Goal: Information Seeking & Learning: Learn about a topic

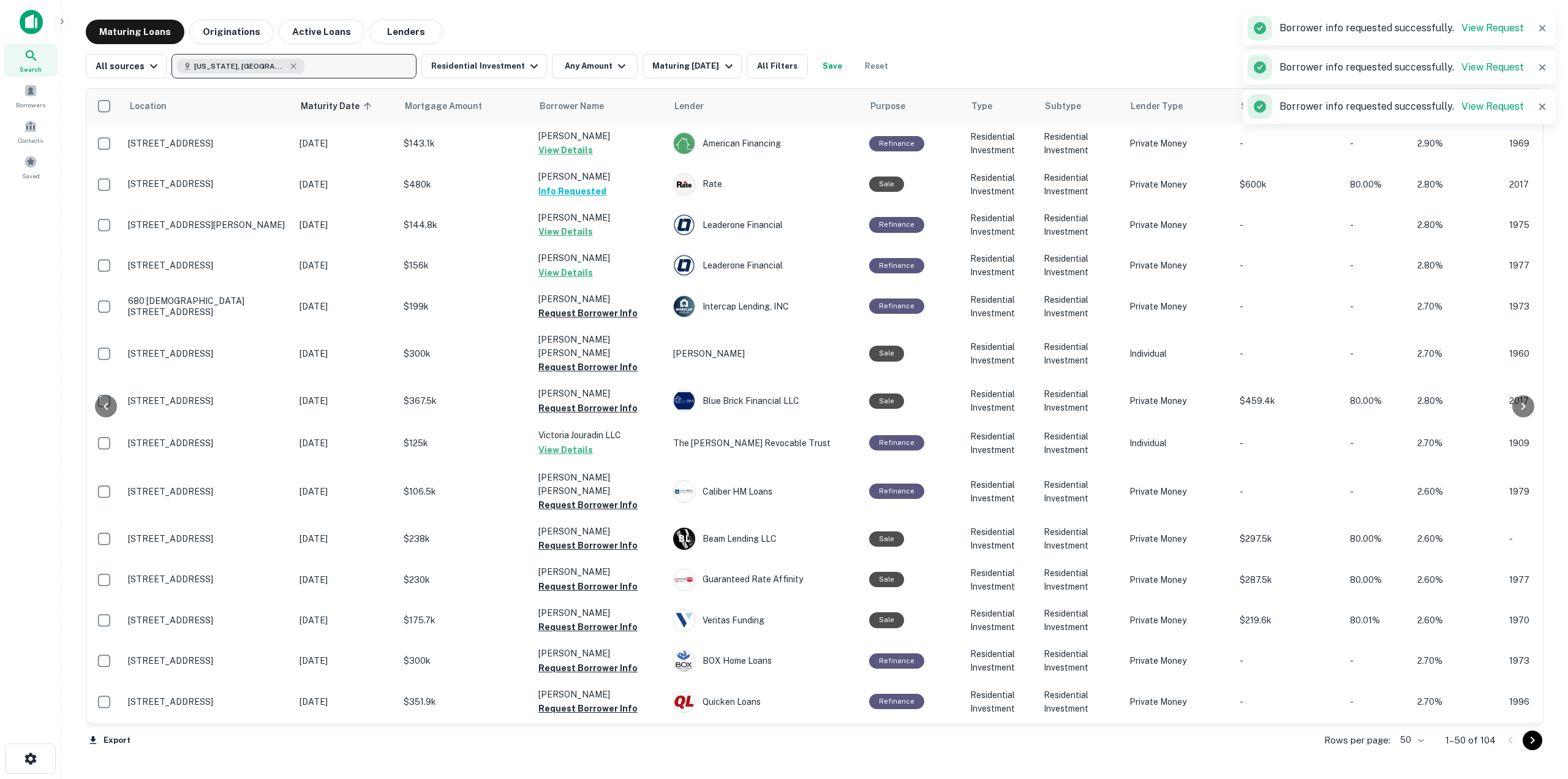
scroll to position [1486, 56]
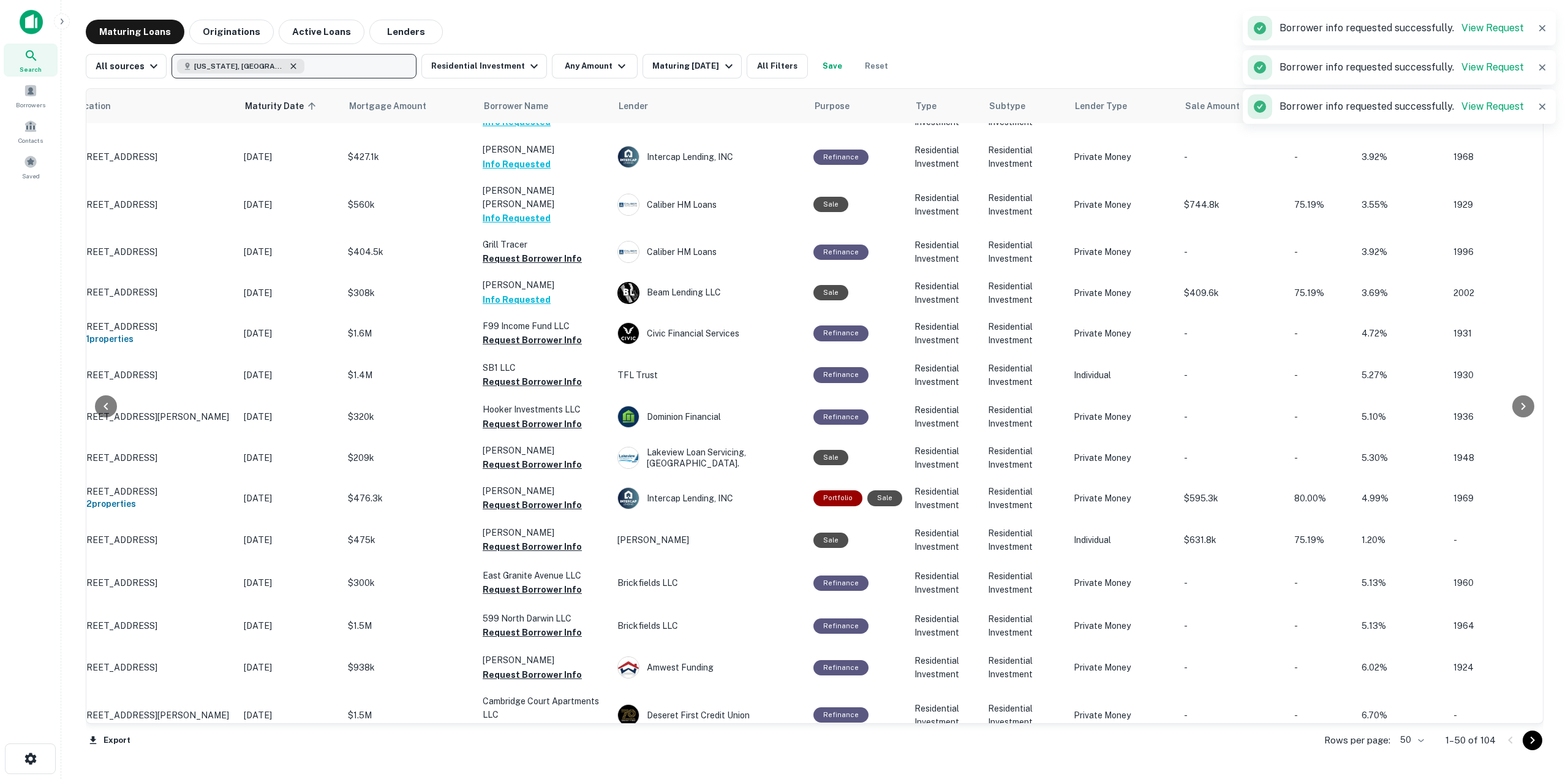
click at [288, 62] on icon "button" at bounding box center [293, 66] width 10 height 10
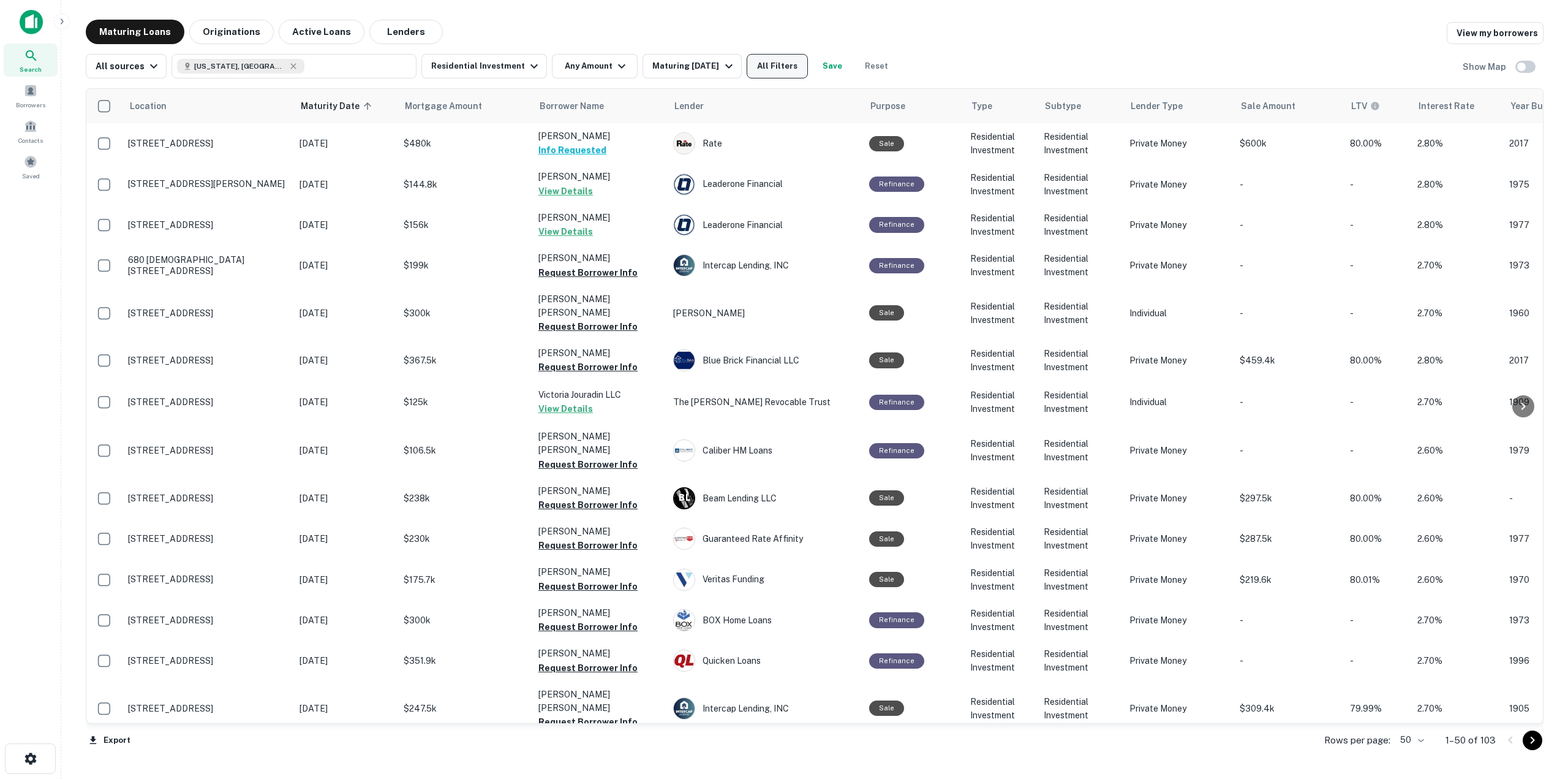
click at [792, 63] on button "All Filters" at bounding box center [777, 65] width 61 height 25
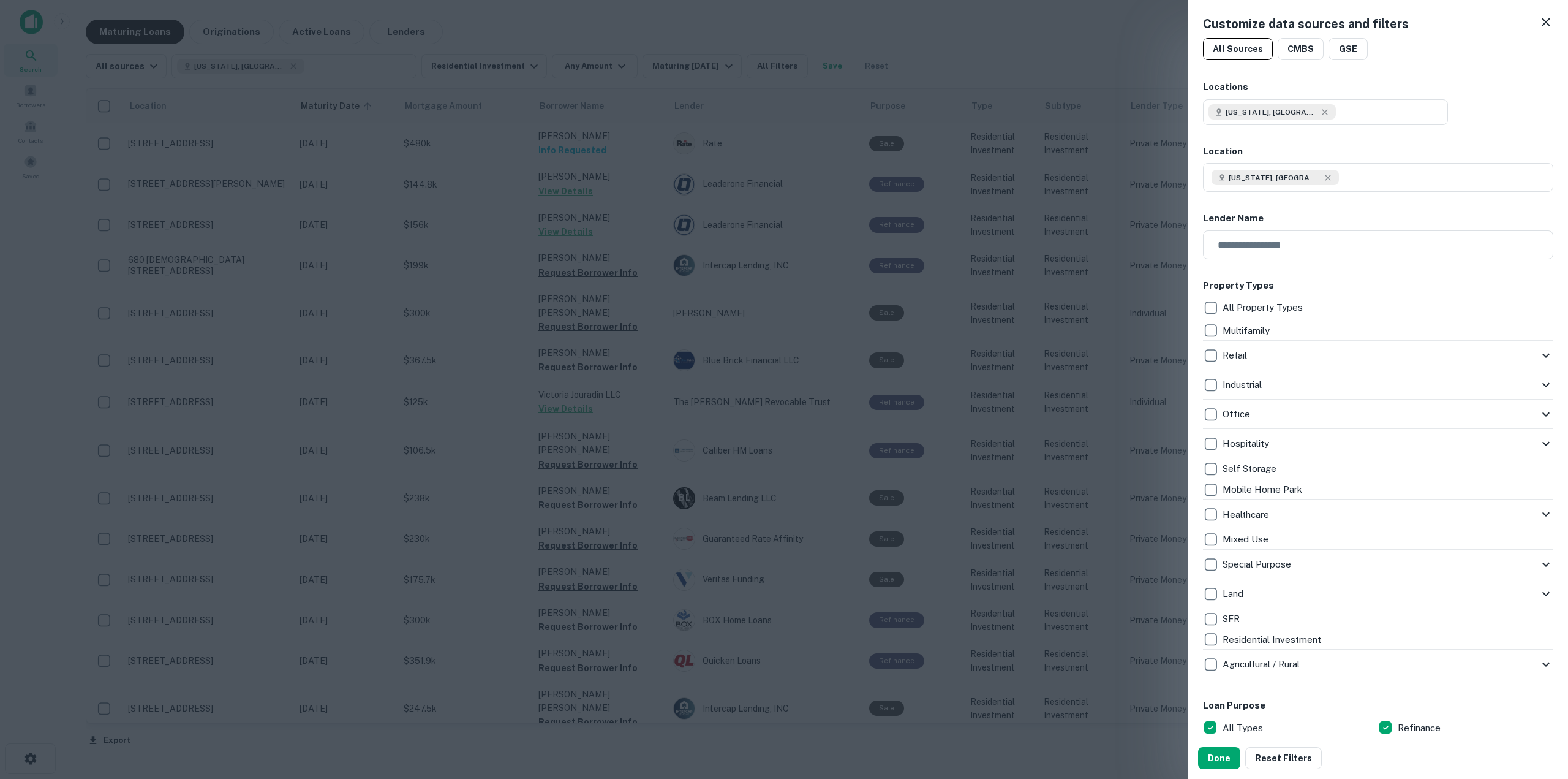
click at [1524, 357] on div "Retail" at bounding box center [1371, 355] width 336 height 21
click at [1539, 357] on icon at bounding box center [1546, 355] width 15 height 15
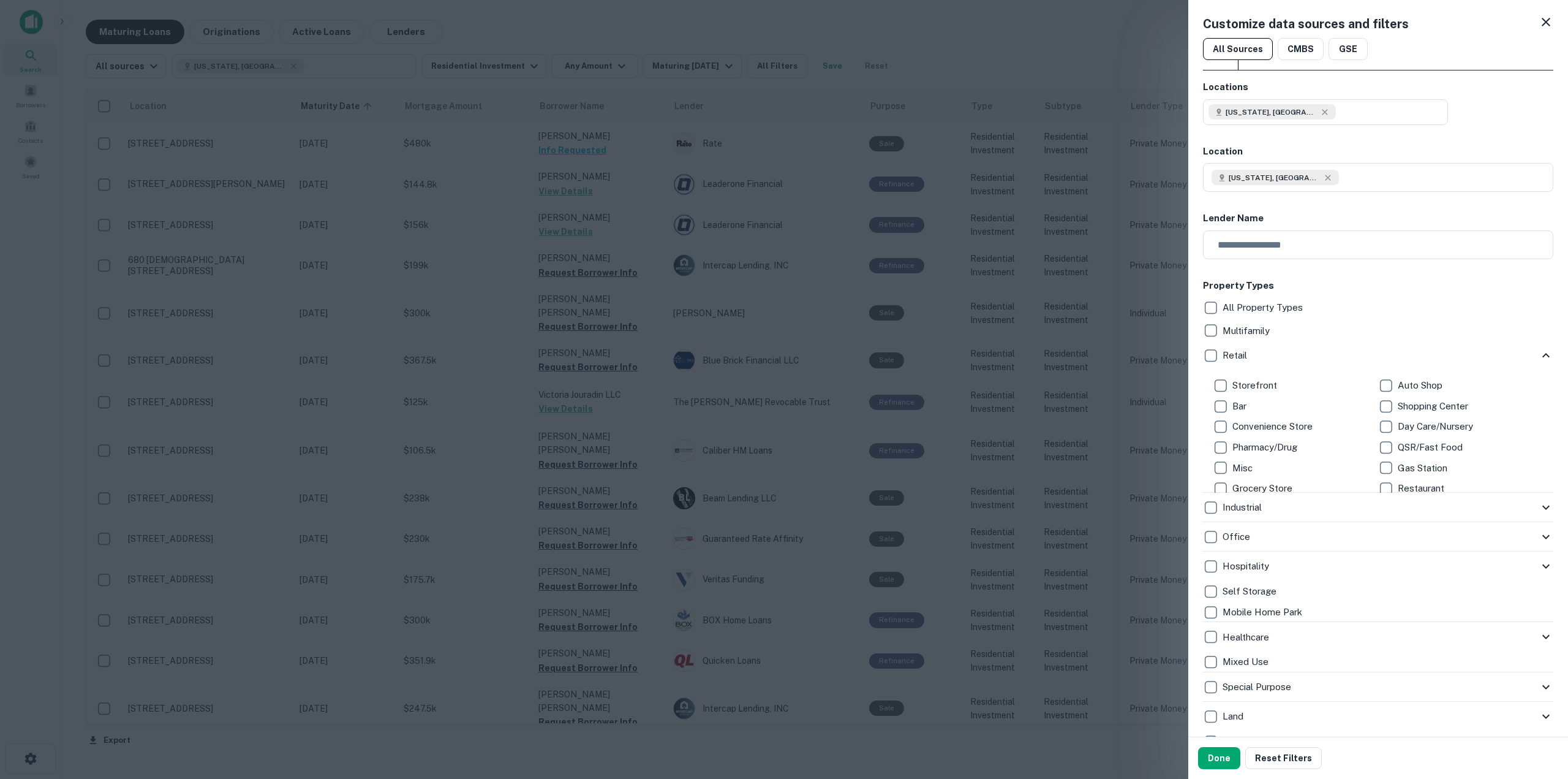
click at [1539, 358] on icon at bounding box center [1546, 355] width 15 height 15
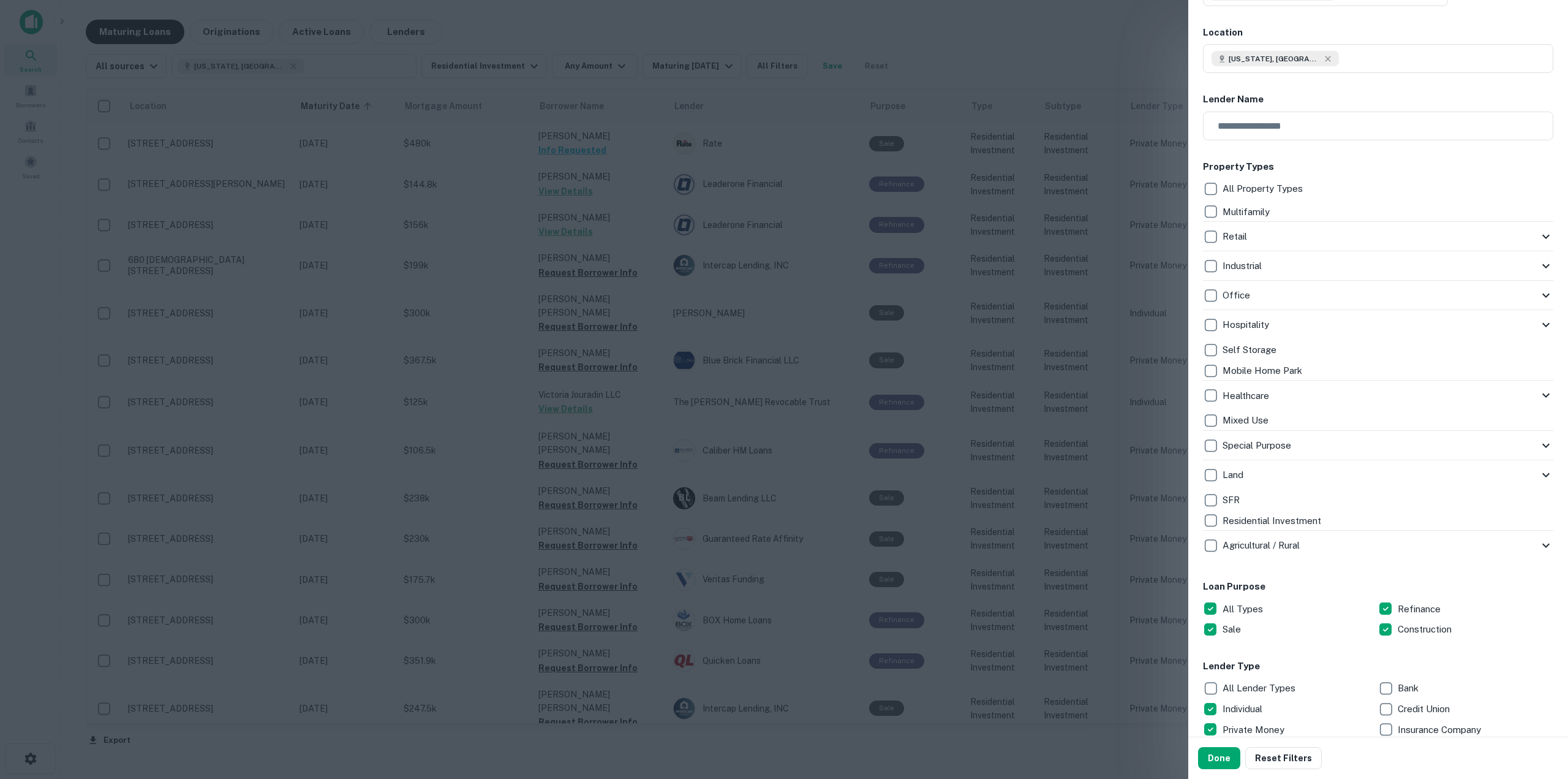
scroll to position [123, 0]
click at [1542, 263] on icon at bounding box center [1545, 263] width 7 height 4
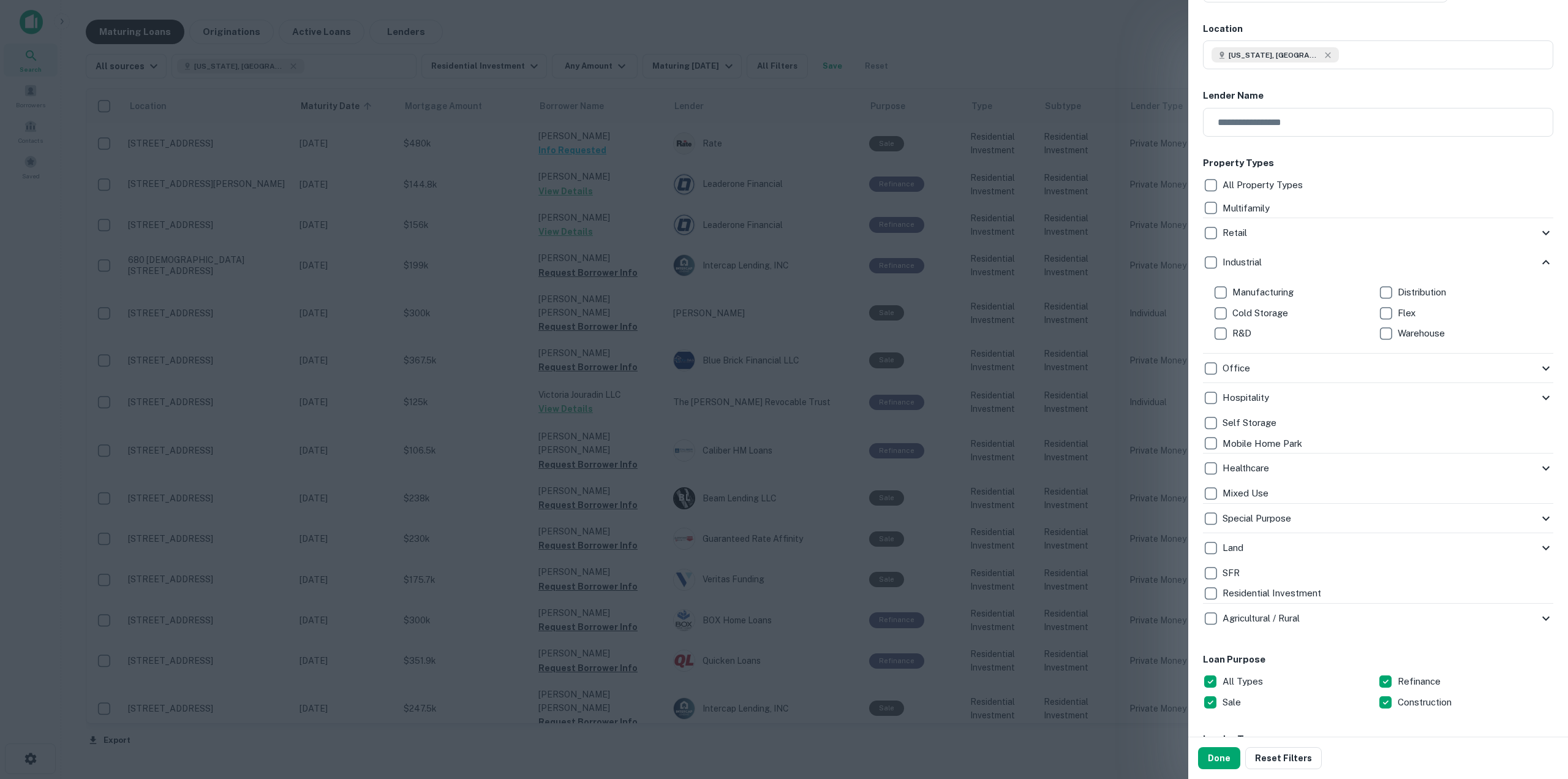
click at [1542, 263] on icon at bounding box center [1545, 262] width 7 height 4
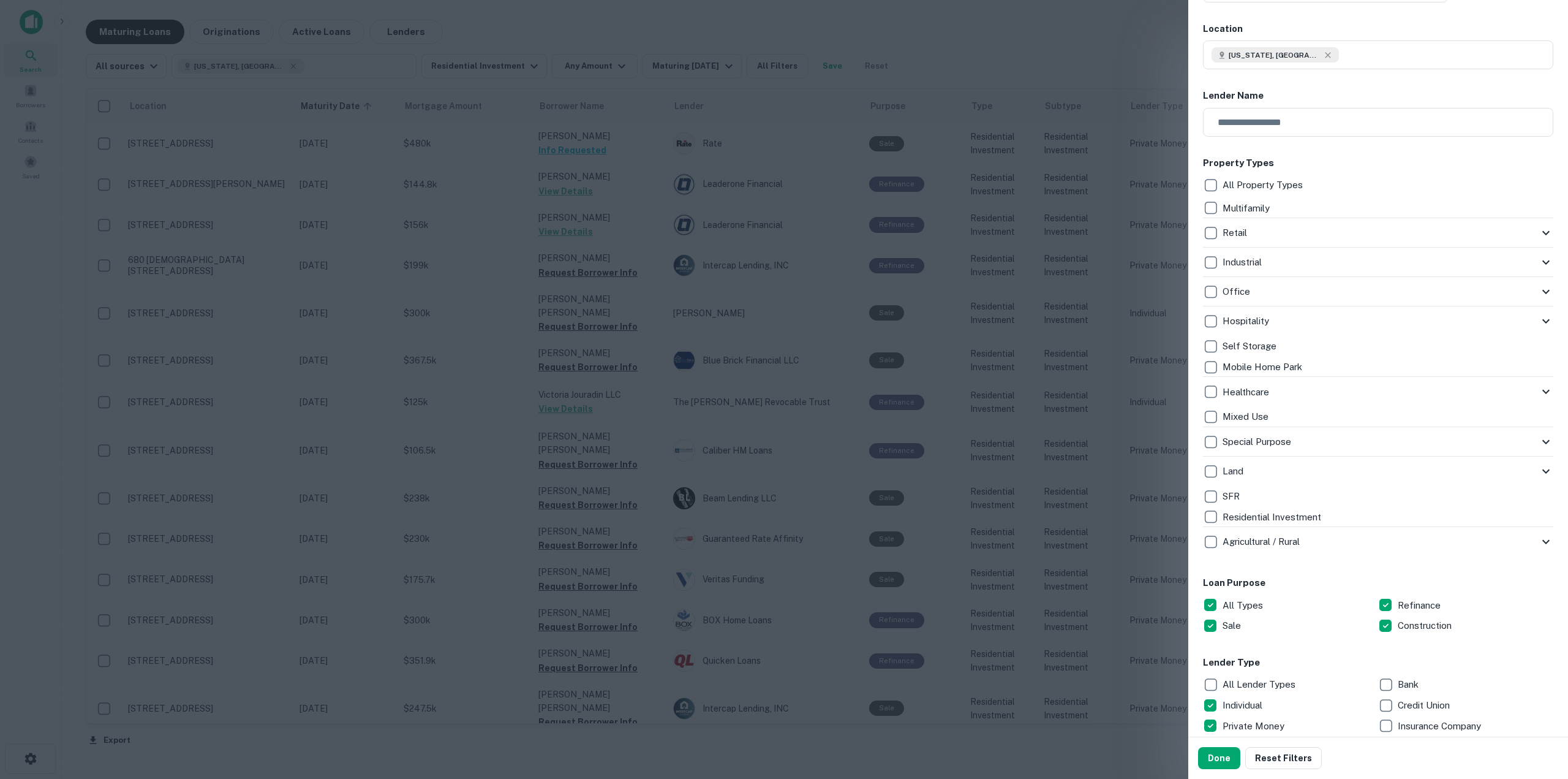
click at [1234, 492] on p "SFR" at bounding box center [1233, 496] width 20 height 15
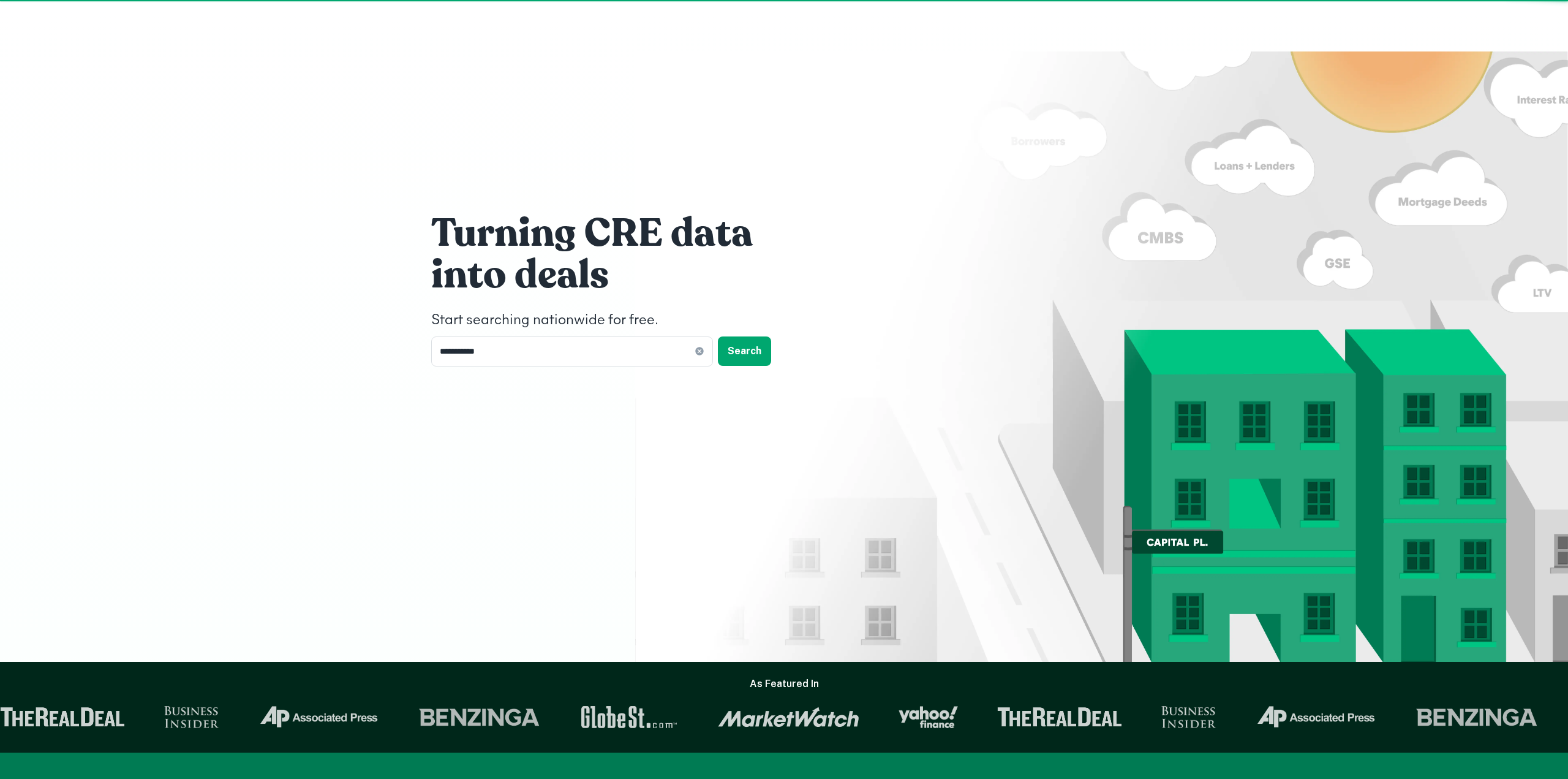
click at [27, 25] on div "**********" at bounding box center [784, 390] width 1568 height 779
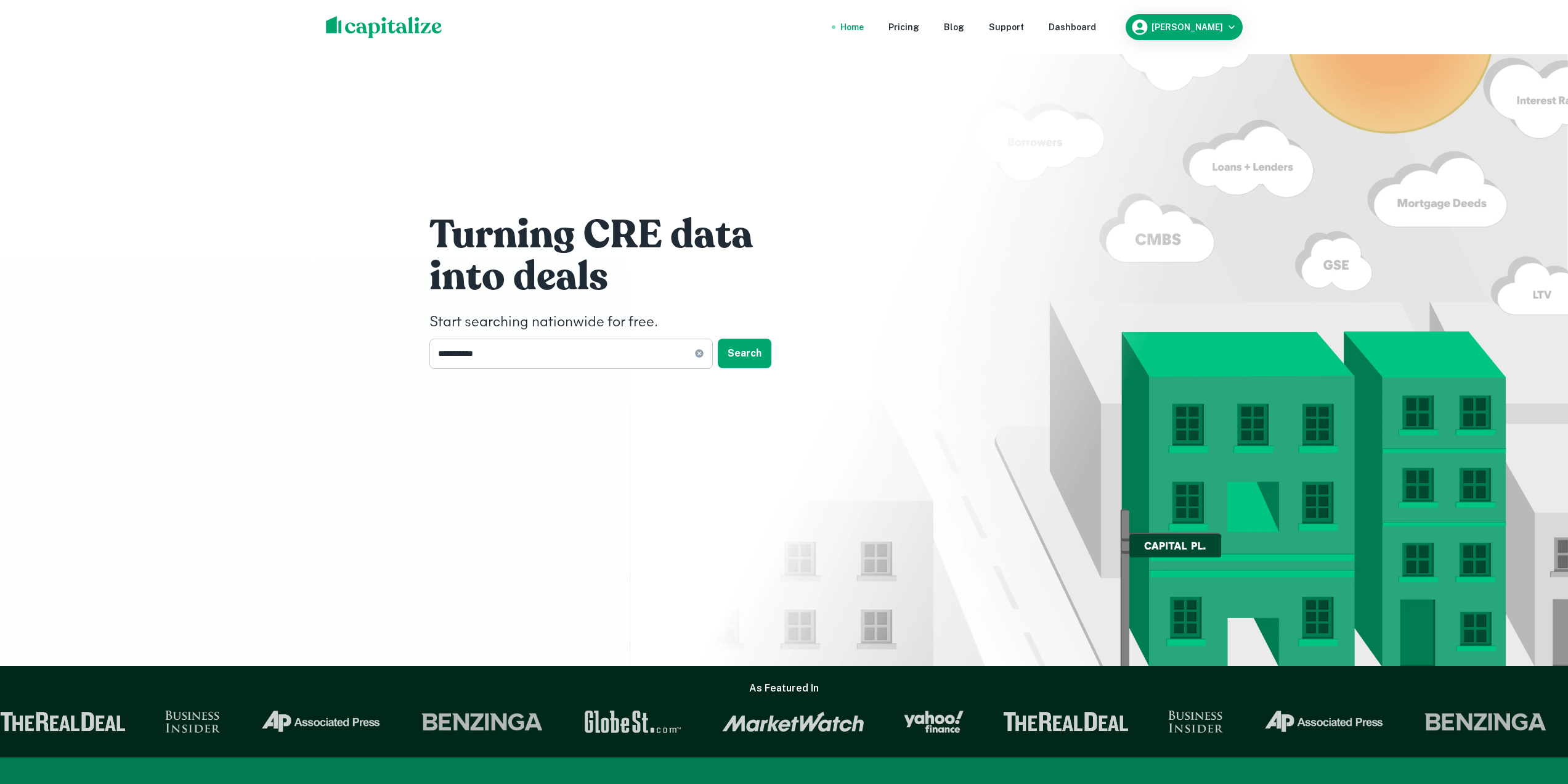
click at [510, 342] on input "**********" at bounding box center [562, 353] width 265 height 30
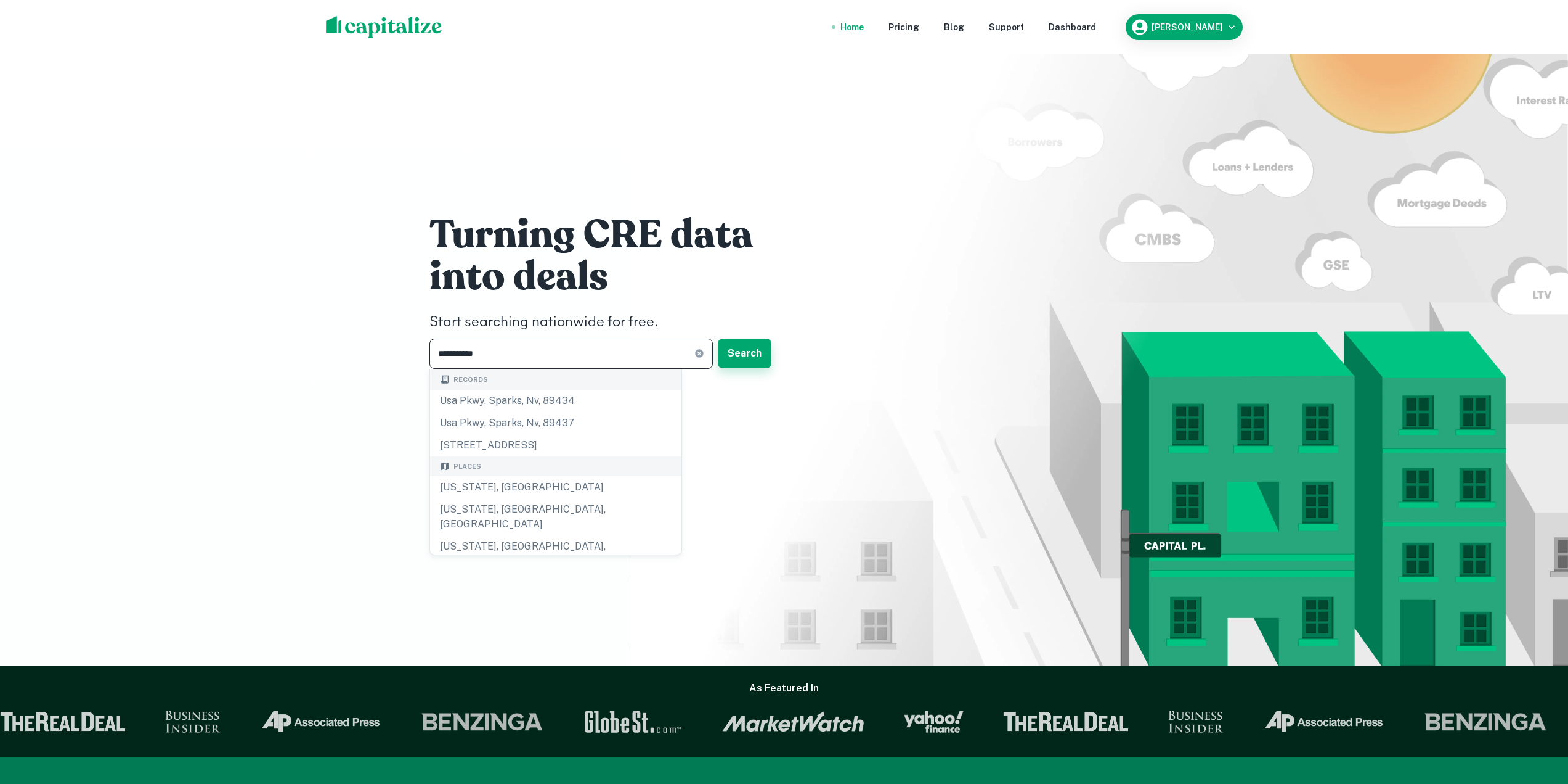
click at [738, 355] on button "Search" at bounding box center [745, 353] width 54 height 30
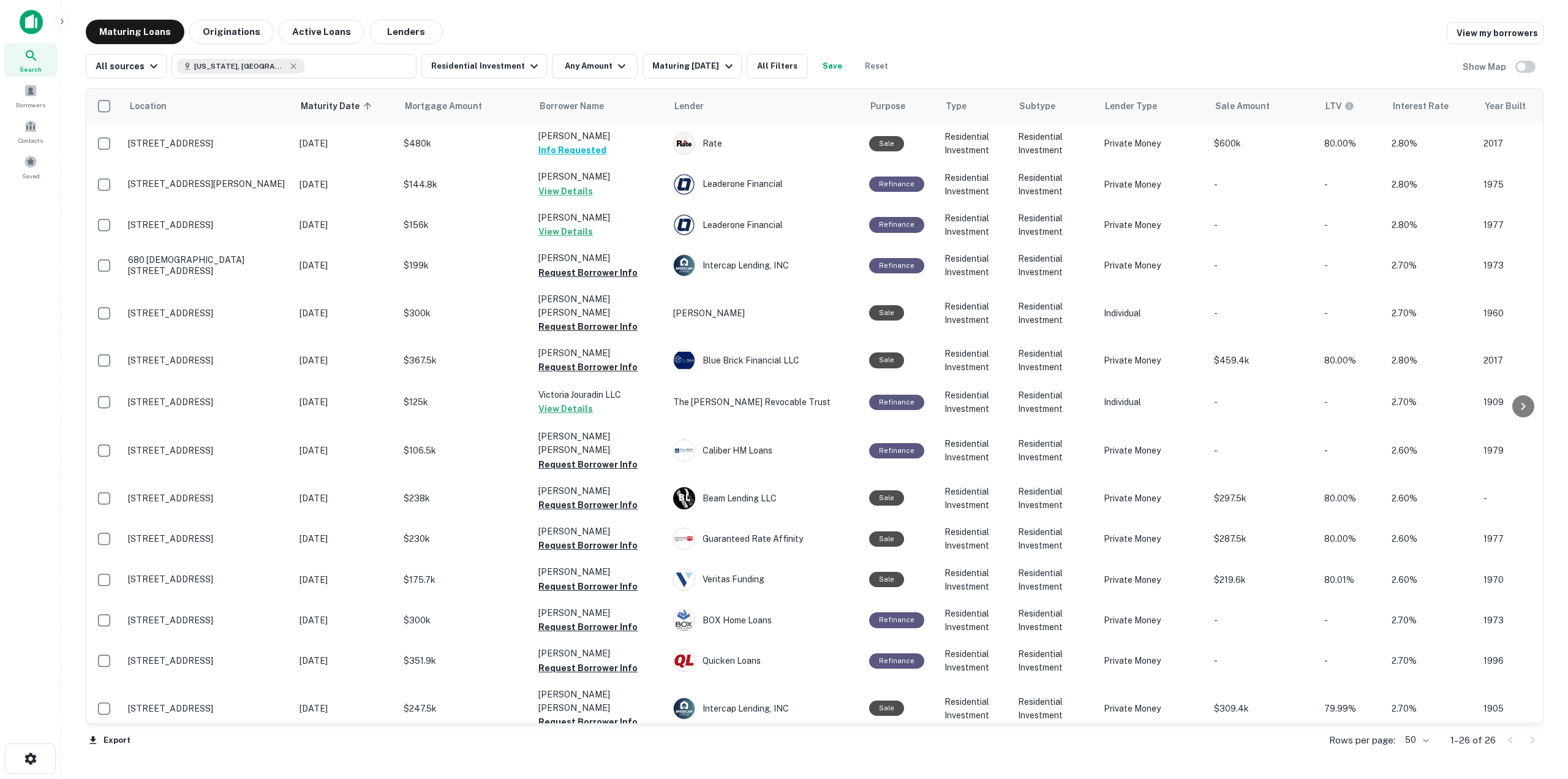
click at [800, 68] on div "All sources Oregon, USA Residential Investment Any Amount Maturing In 1 Year Al…" at bounding box center [492, 65] width 811 height 25
click at [782, 75] on button "All Filters" at bounding box center [777, 65] width 61 height 25
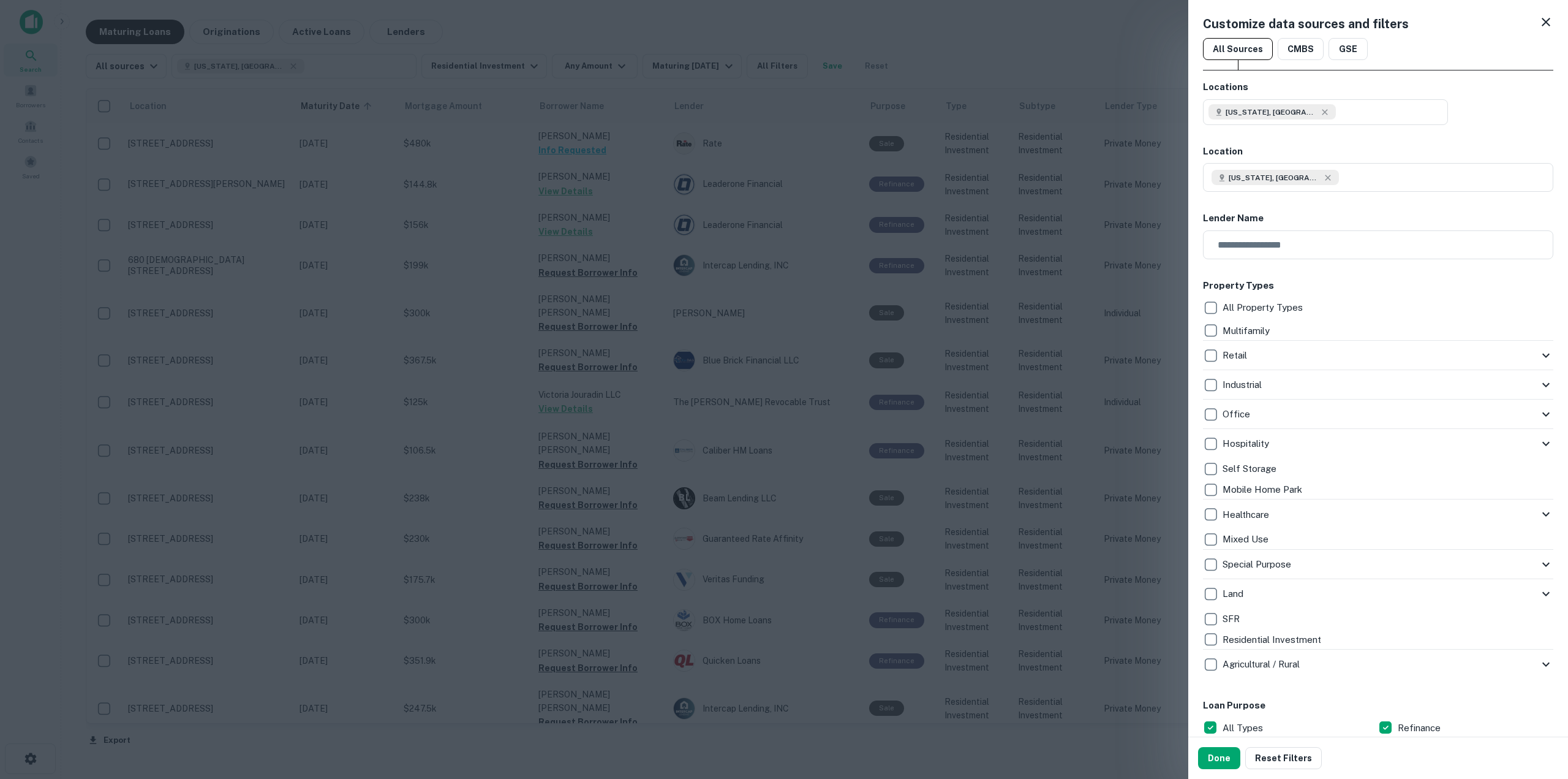
click at [1201, 442] on div "Customize data sources and filters All Sources CMBS GSE Locations Oregon, USA L…" at bounding box center [1378, 368] width 380 height 736
click at [1227, 310] on p "All Property Types" at bounding box center [1264, 307] width 82 height 15
click at [1458, 357] on div "Retail" at bounding box center [1371, 355] width 336 height 21
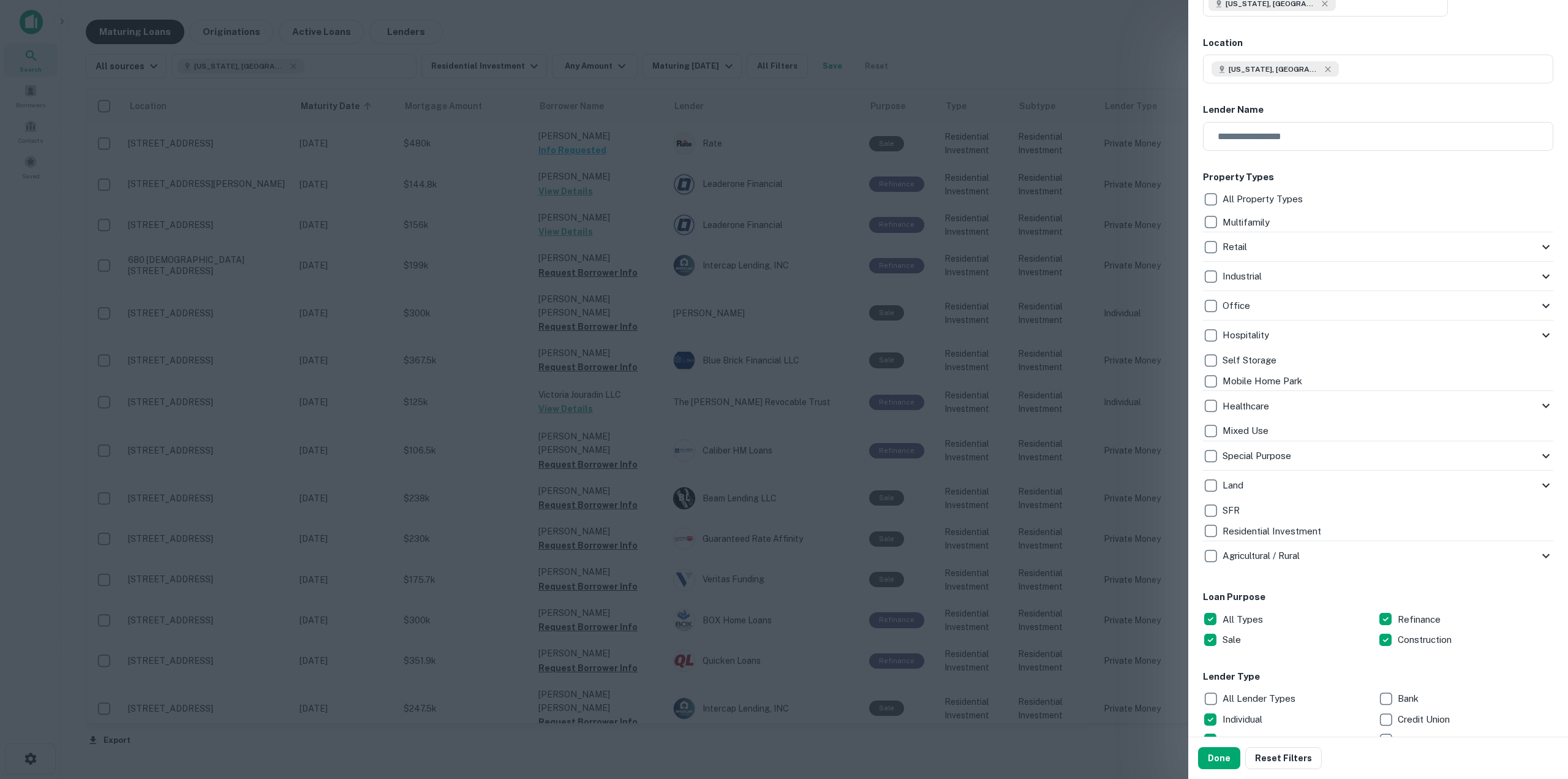
scroll to position [123, 0]
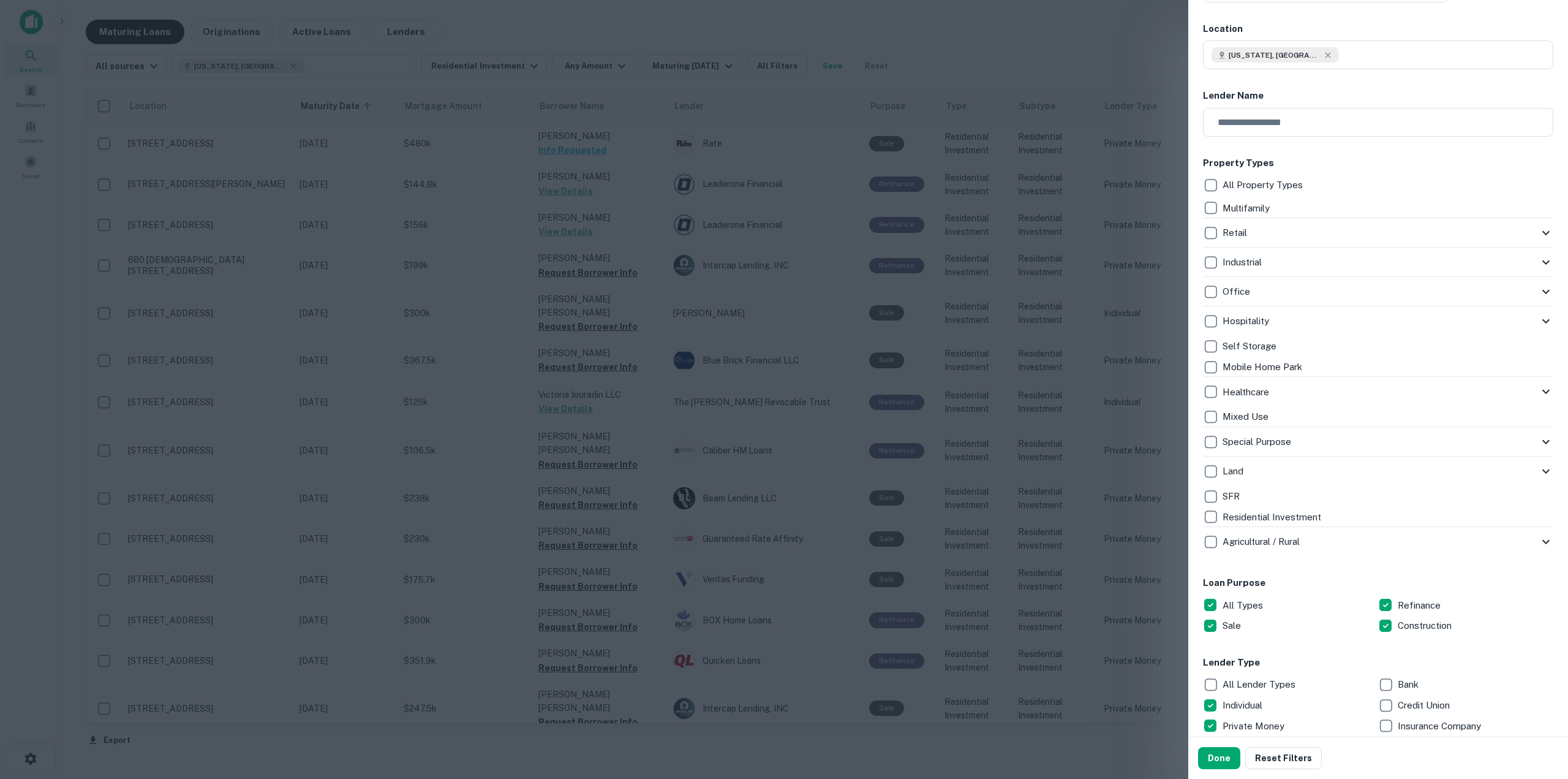
click at [1280, 514] on p "Residential Investment" at bounding box center [1274, 516] width 101 height 15
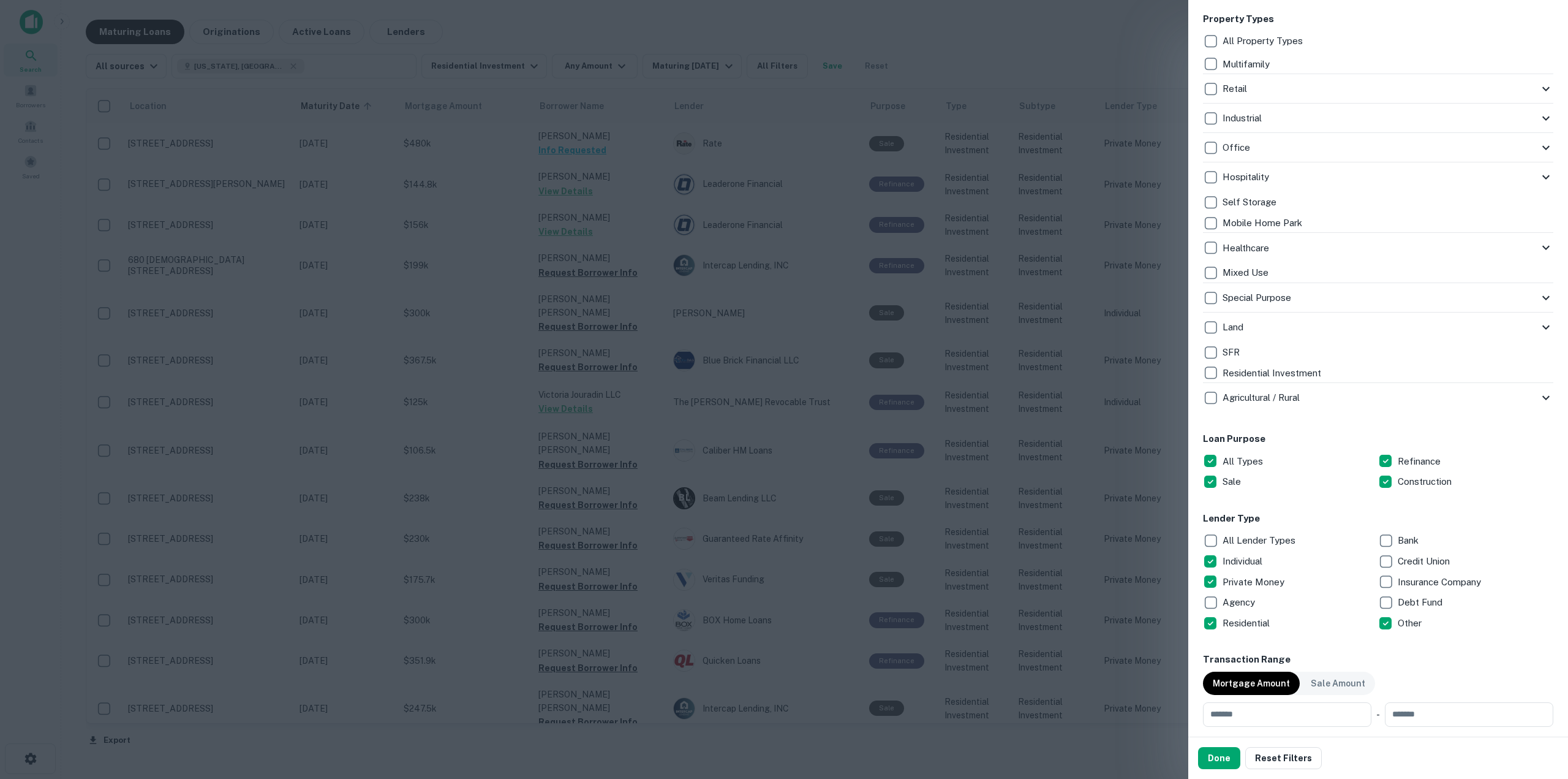
scroll to position [245, 0]
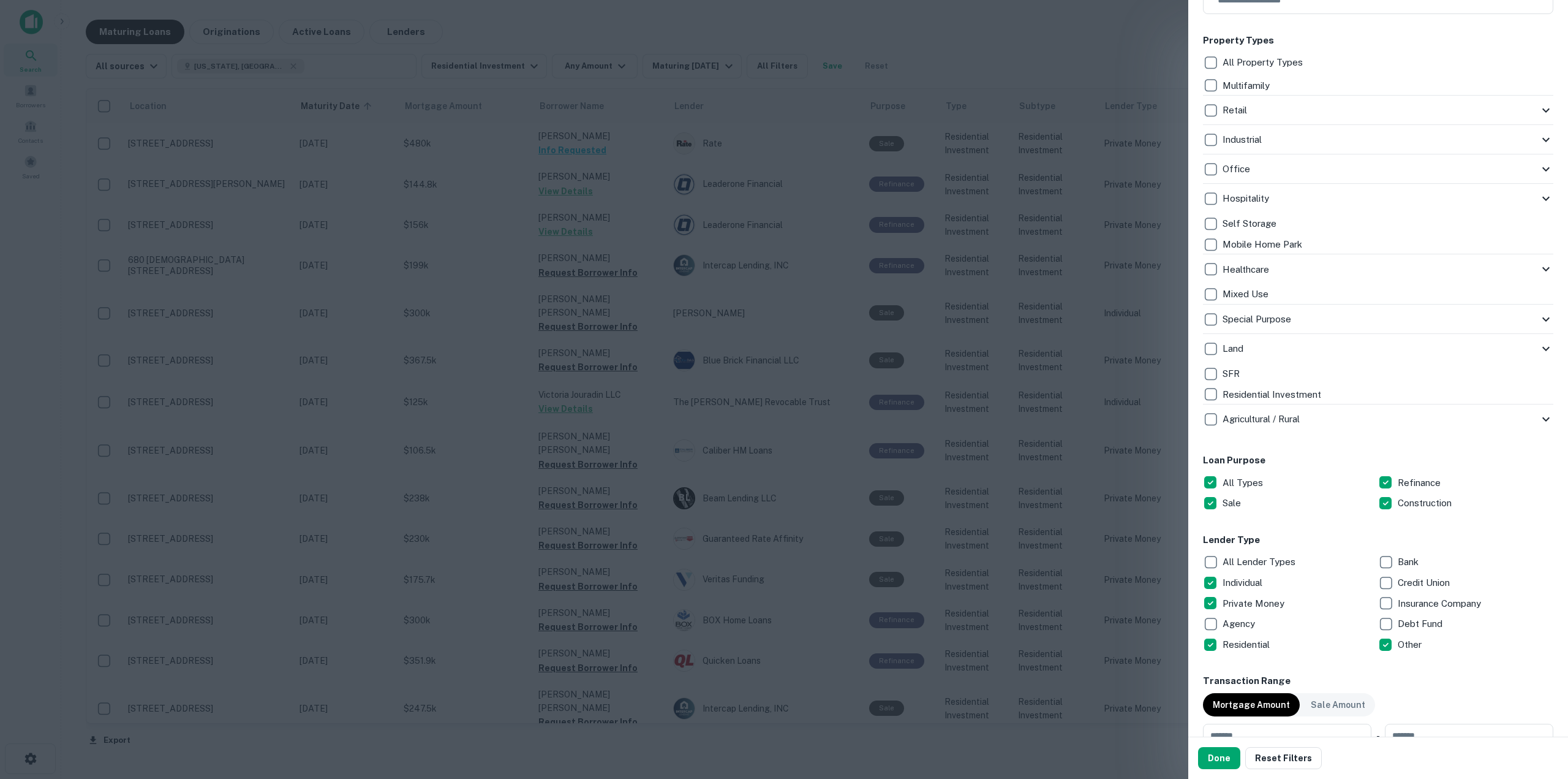
click at [1539, 421] on icon at bounding box center [1546, 418] width 15 height 15
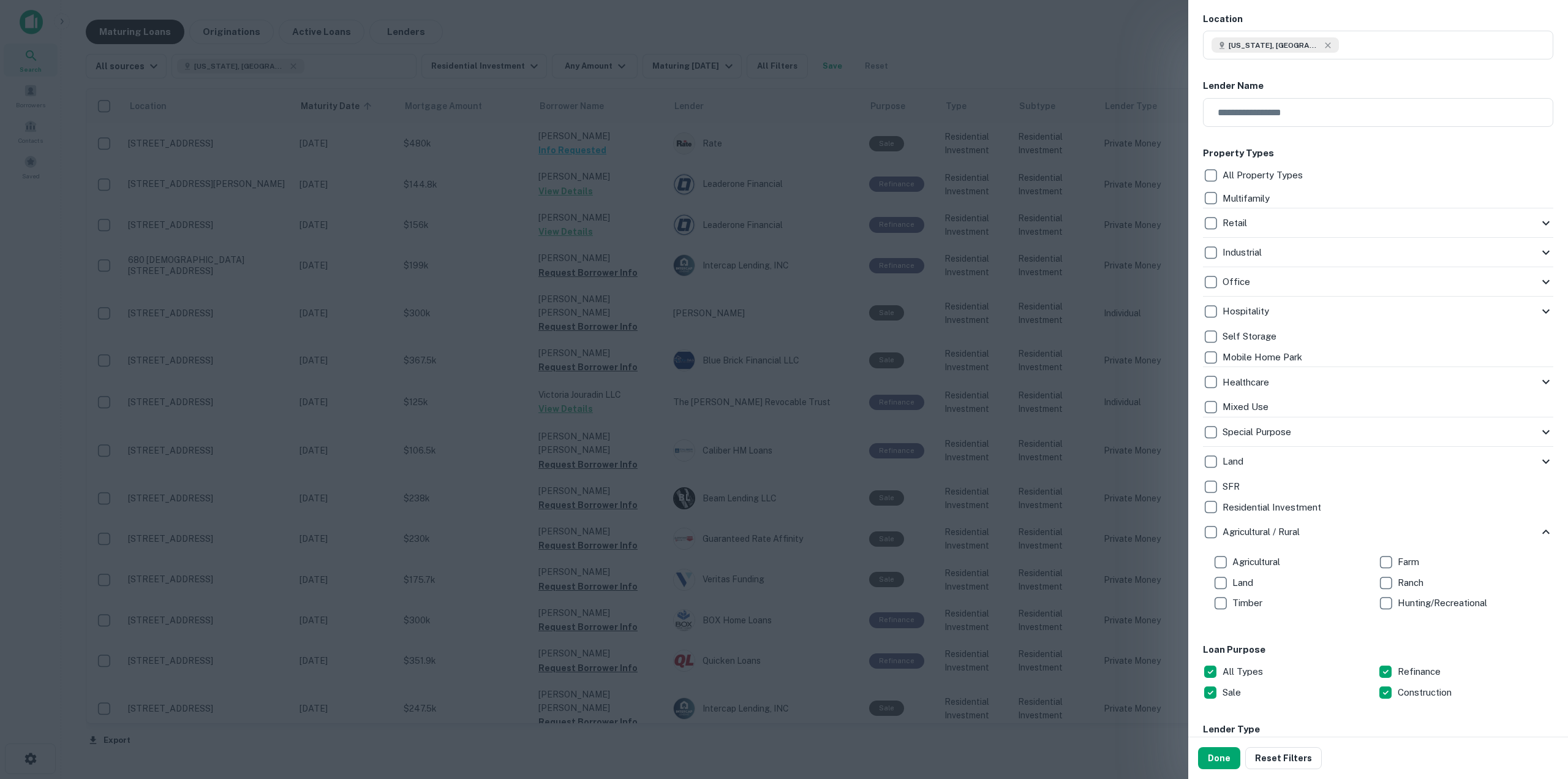
scroll to position [123, 0]
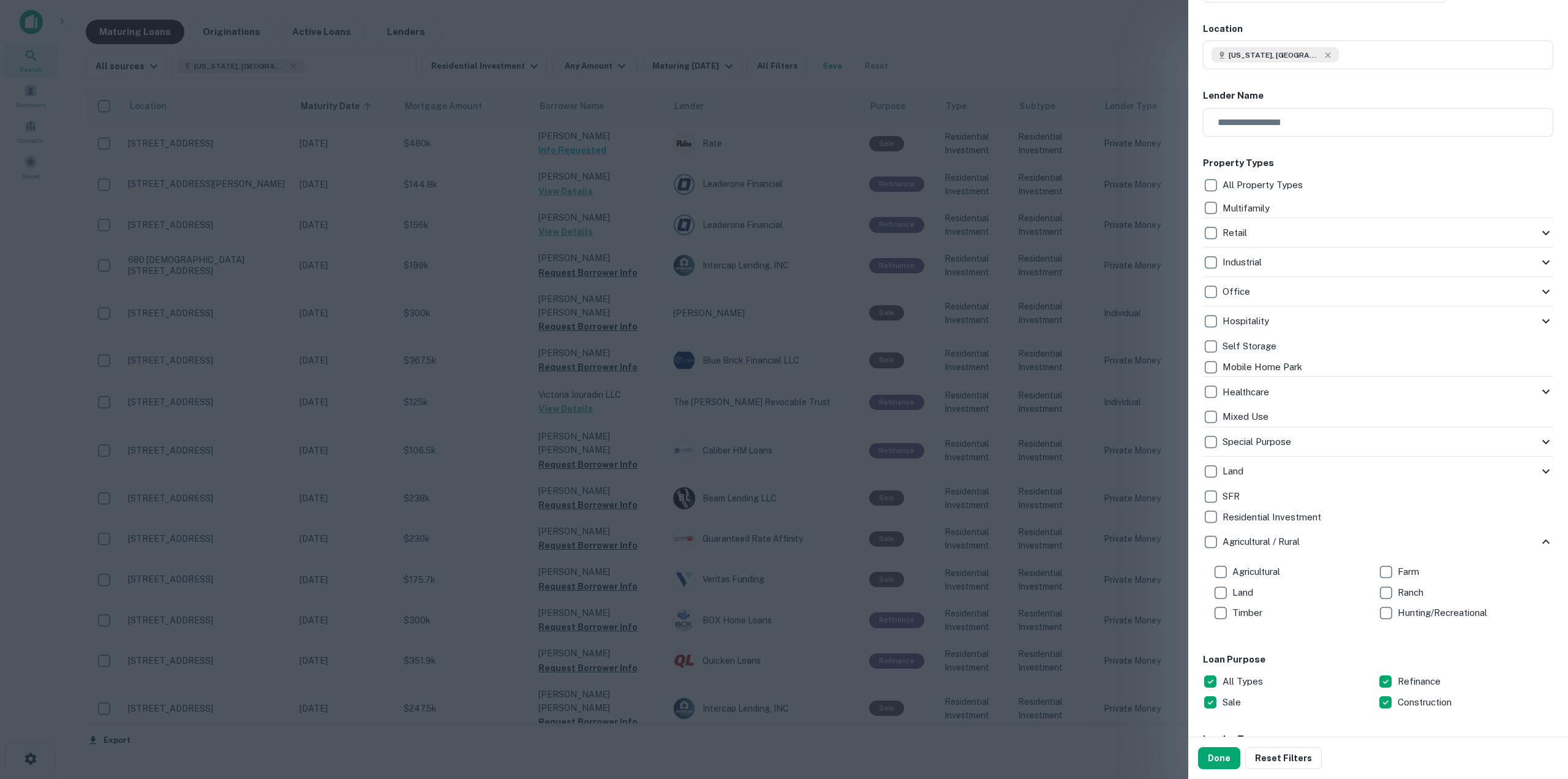
click at [1539, 472] on icon at bounding box center [1546, 471] width 15 height 15
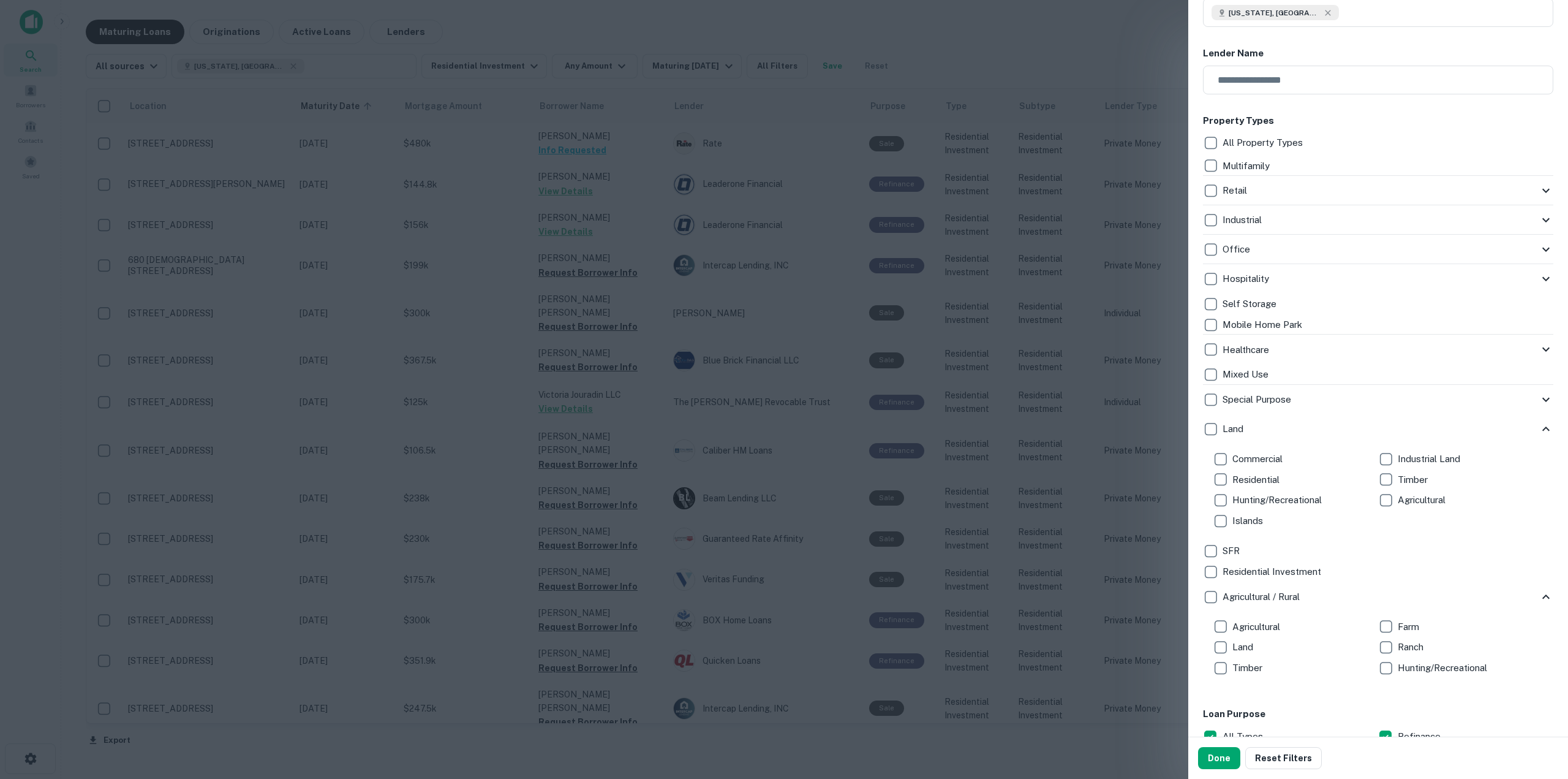
scroll to position [183, 0]
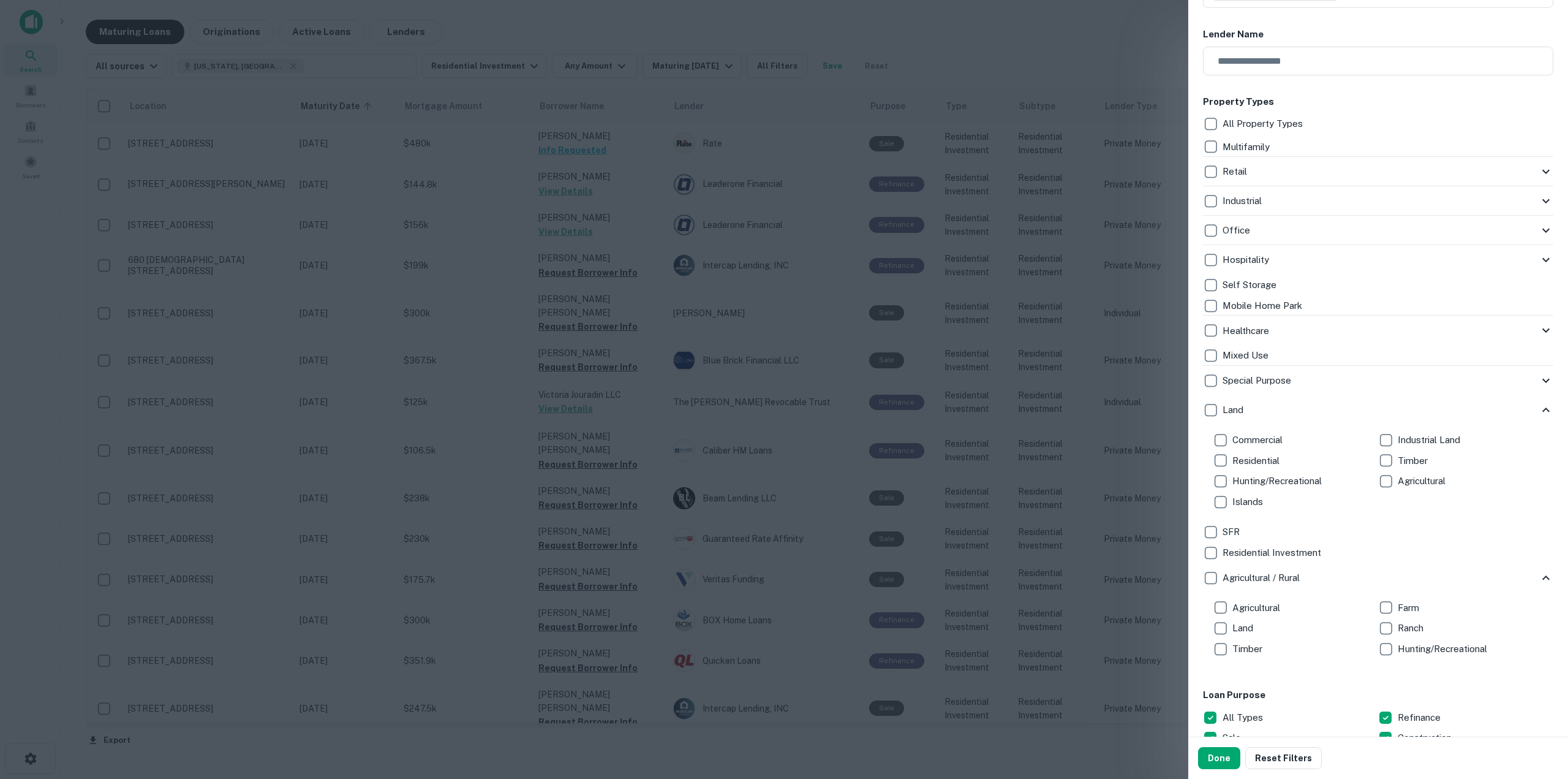
click at [1541, 335] on icon at bounding box center [1546, 330] width 15 height 15
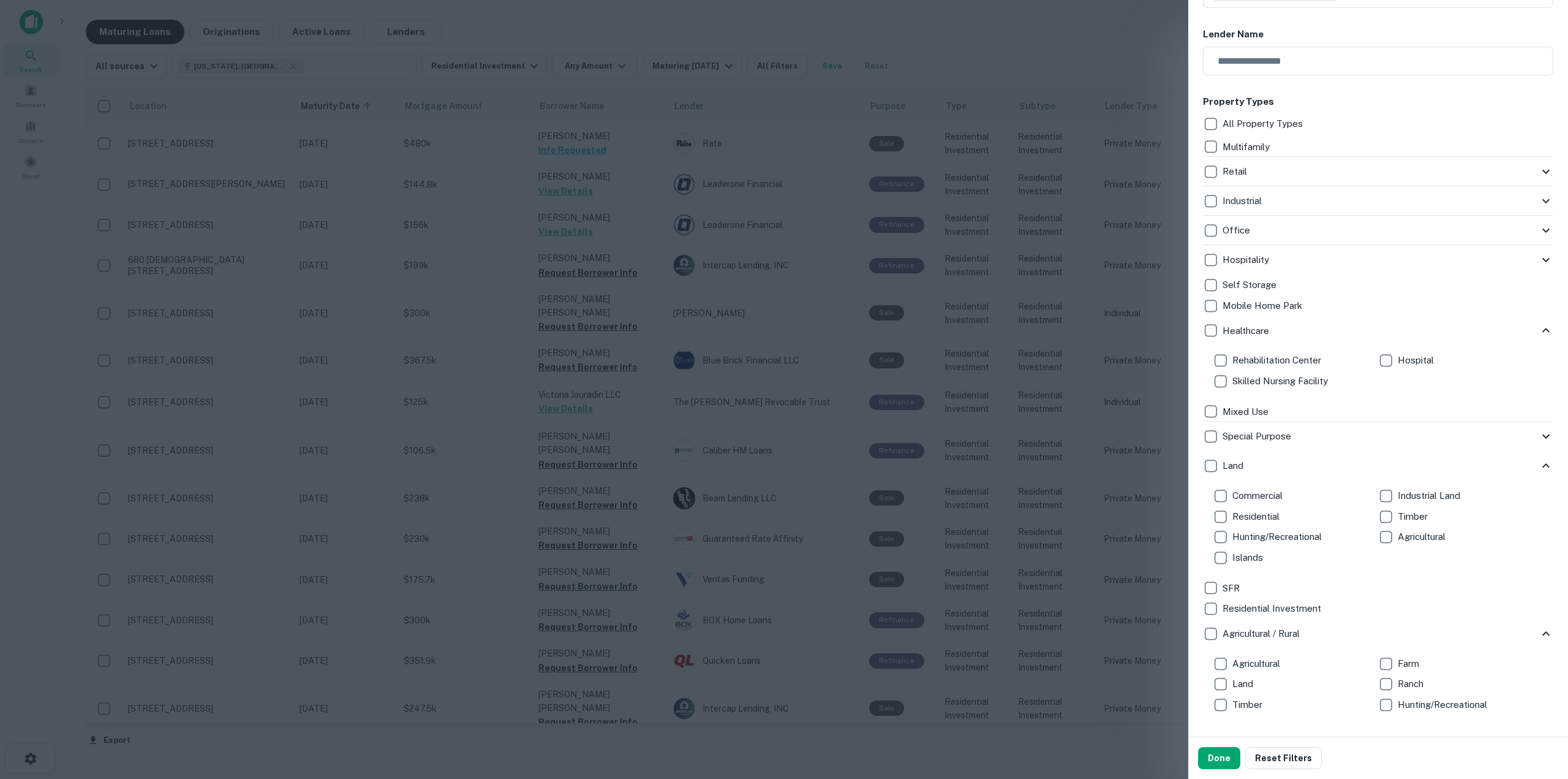
click at [1541, 335] on icon at bounding box center [1546, 330] width 15 height 15
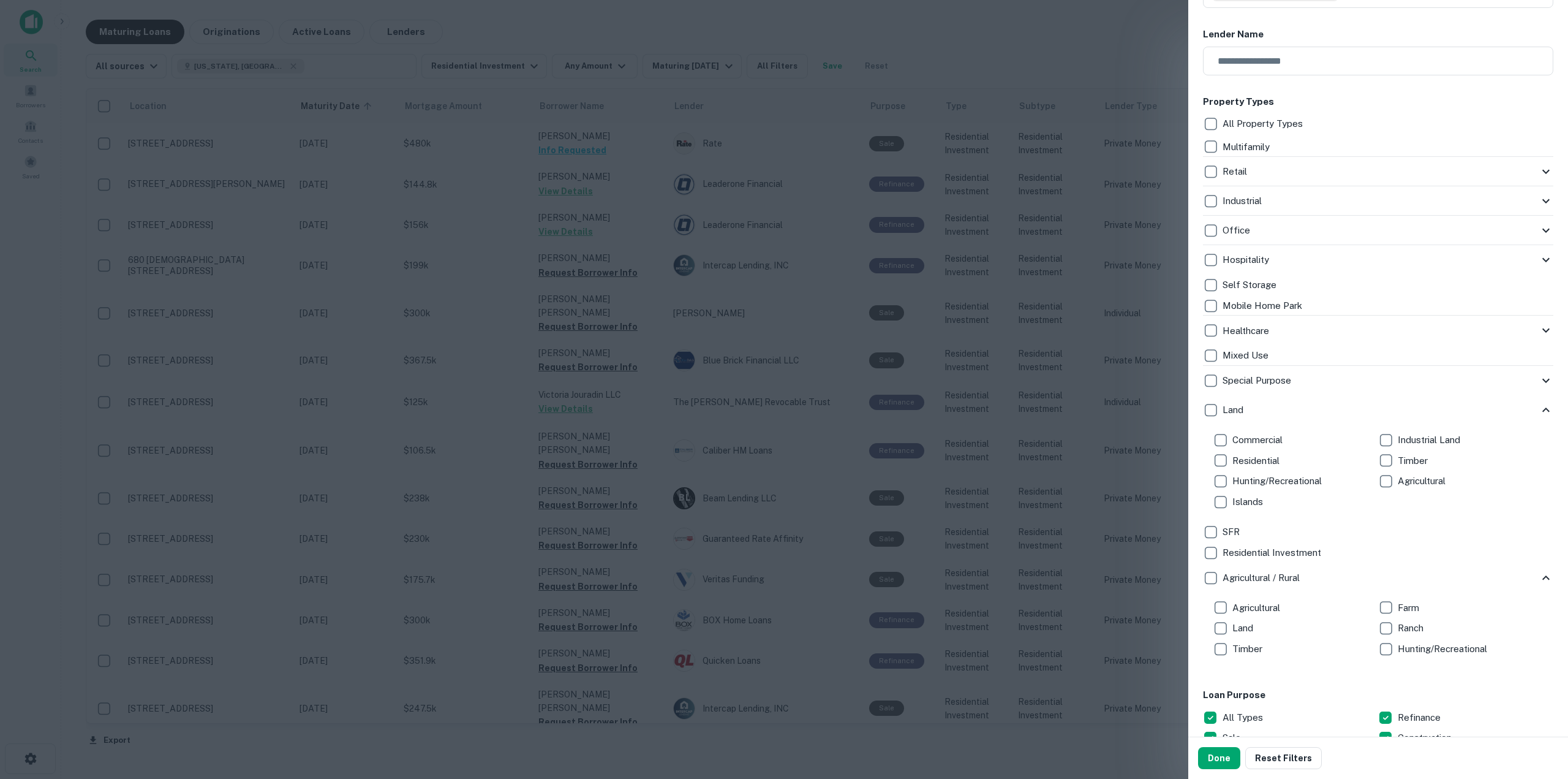
click at [1541, 407] on icon at bounding box center [1546, 409] width 15 height 15
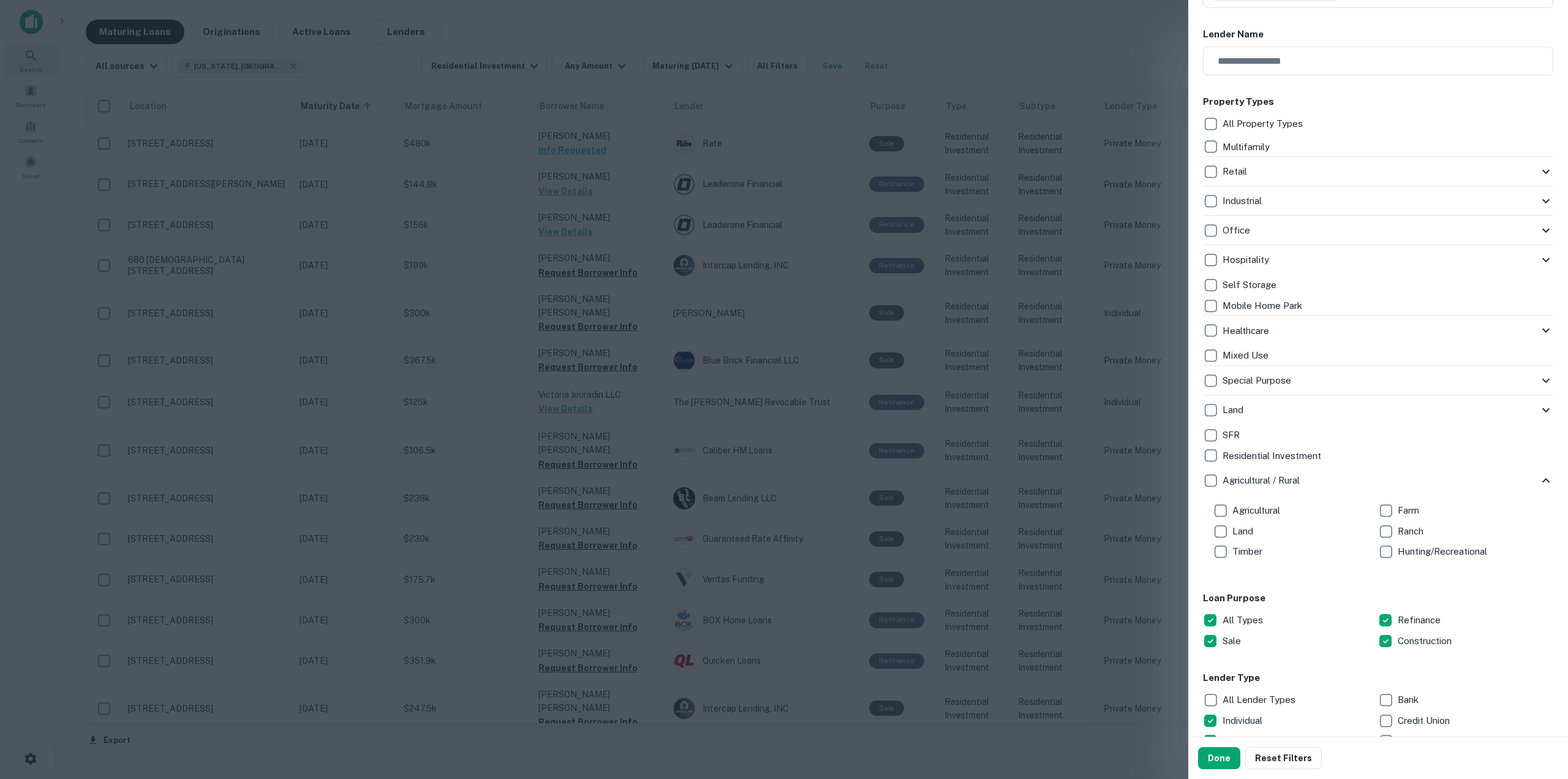
click at [1541, 481] on icon at bounding box center [1546, 480] width 15 height 15
